Goal: Transaction & Acquisition: Book appointment/travel/reservation

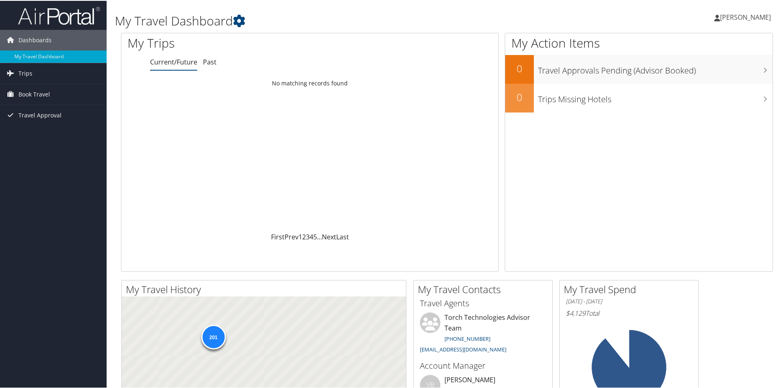
click at [27, 97] on span "Book Travel" at bounding box center [34, 93] width 32 height 21
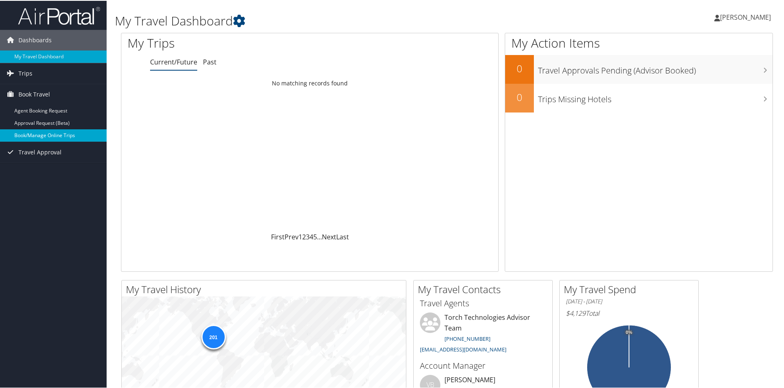
click at [36, 135] on link "Book/Manage Online Trips" at bounding box center [53, 134] width 107 height 12
click at [34, 91] on span "Book Travel" at bounding box center [34, 93] width 32 height 21
click at [36, 137] on link "Book/Manage Online Trips" at bounding box center [53, 134] width 107 height 12
click at [27, 137] on link "Book/Manage Online Trips" at bounding box center [53, 134] width 107 height 12
